Goal: Communication & Community: Answer question/provide support

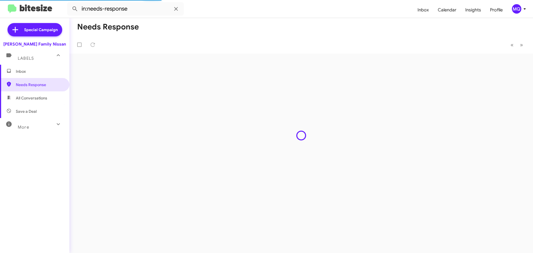
click at [27, 100] on span "All Conversations" at bounding box center [31, 98] width 31 height 6
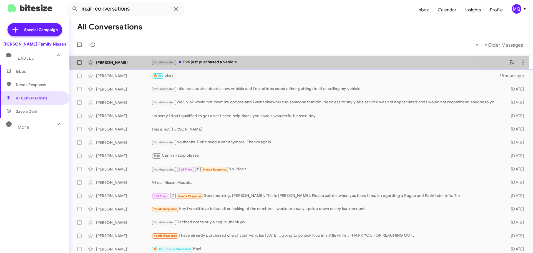
click at [220, 59] on div "Not-Interested I've just purchased a vehicle" at bounding box center [329, 62] width 355 height 6
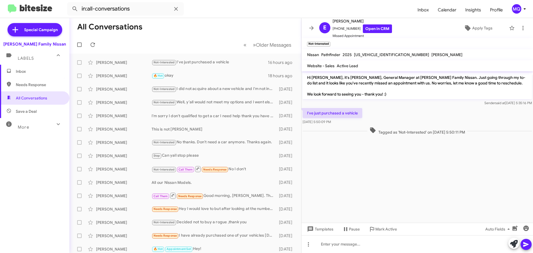
click at [27, 85] on span "Needs Response" at bounding box center [39, 85] width 47 height 6
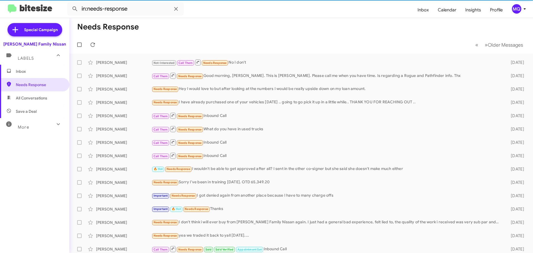
click at [30, 100] on span "All Conversations" at bounding box center [31, 98] width 31 height 6
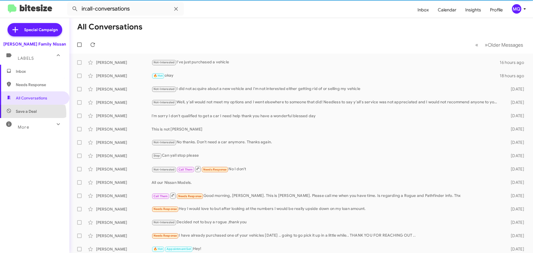
click at [31, 114] on span "Save a Deal" at bounding box center [26, 112] width 21 height 6
type input "in:not-interested"
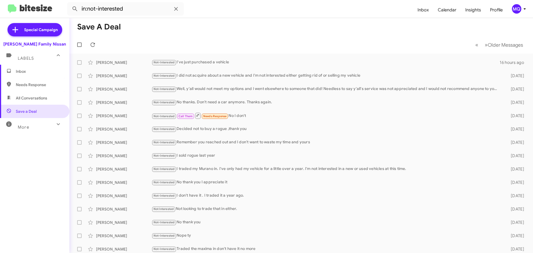
click at [32, 126] on div "More" at bounding box center [28, 125] width 49 height 10
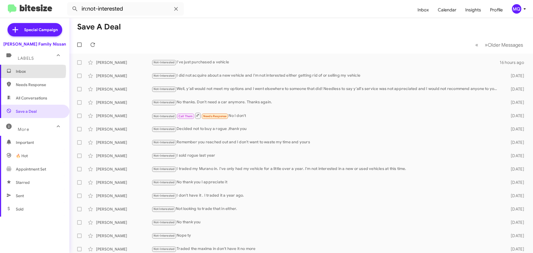
click at [30, 71] on span "Inbox" at bounding box center [39, 72] width 47 height 6
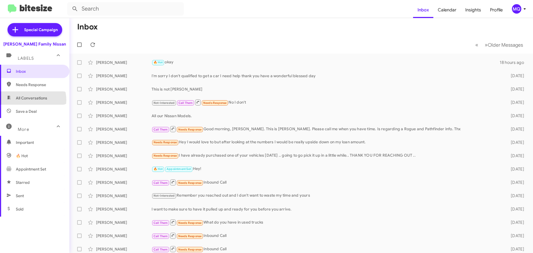
click at [30, 100] on span "All Conversations" at bounding box center [31, 98] width 31 height 6
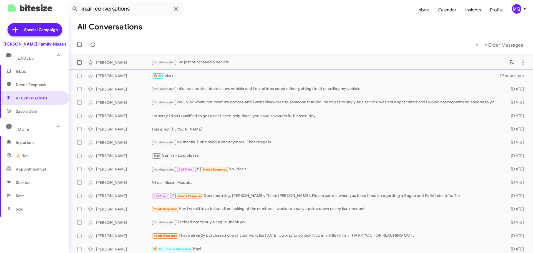
click at [121, 64] on div "[PERSON_NAME]" at bounding box center [124, 63] width 56 height 6
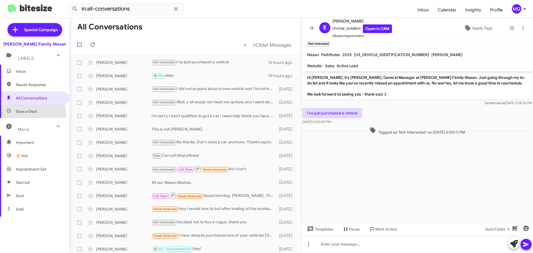
click at [31, 112] on span "Save a Deal" at bounding box center [26, 112] width 21 height 6
type input "in:not-interested"
